Goal: Browse casually

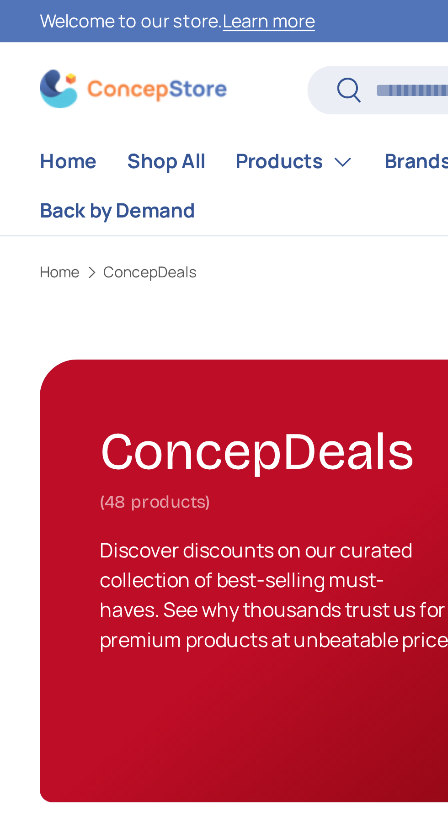
click at [3, 235] on div "ConcepDeals (48 products) Discover discounts on our curated collection of best-…" at bounding box center [224, 213] width 448 height 163
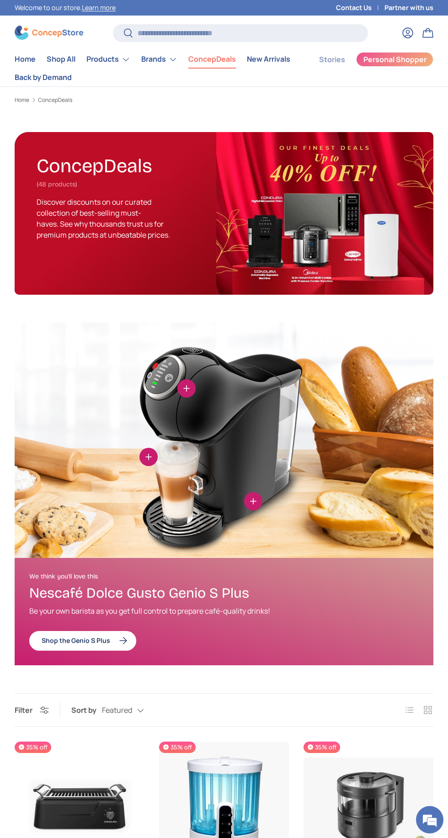
click at [11, 645] on div "View details Compact & Powerful Space-saving design with professional-grade cof…" at bounding box center [224, 494] width 448 height 342
click at [12, 637] on div "View details Compact & Powerful Space-saving design with professional-grade cof…" at bounding box center [224, 494] width 448 height 342
click at [11, 645] on div "View details Compact & Powerful Space-saving design with professional-grade cof…" at bounding box center [224, 494] width 448 height 342
